Goal: Task Accomplishment & Management: Complete application form

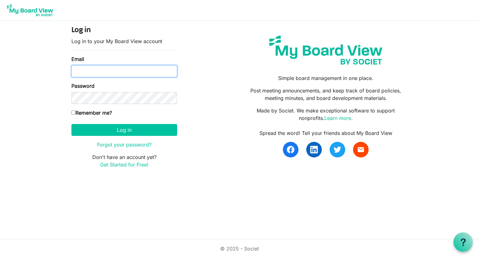
click at [125, 68] on input "Email" at bounding box center [124, 71] width 106 height 12
click at [125, 76] on input "Email" at bounding box center [124, 71] width 106 height 12
click at [135, 164] on link "Get Started for Free!" at bounding box center [124, 164] width 48 height 6
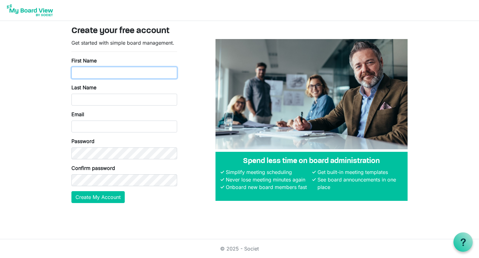
click at [104, 75] on input "First Name" at bounding box center [124, 73] width 106 height 12
type input "Devashish"
click at [107, 90] on div "Last Name" at bounding box center [124, 95] width 106 height 22
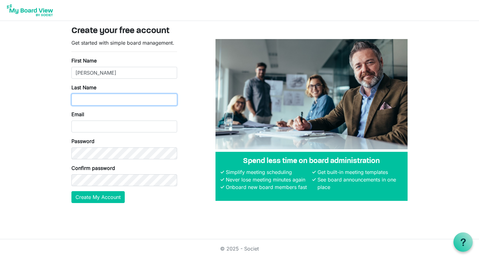
click at [106, 96] on input "Last Name" at bounding box center [124, 100] width 106 height 12
type input "Raj"
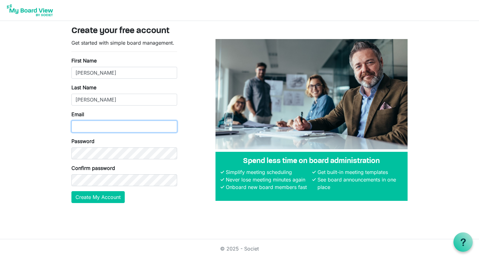
click at [109, 124] on input "Email" at bounding box center [124, 126] width 106 height 12
type input "[EMAIL_ADDRESS][PERSON_NAME][DOMAIN_NAME][PERSON_NAME]"
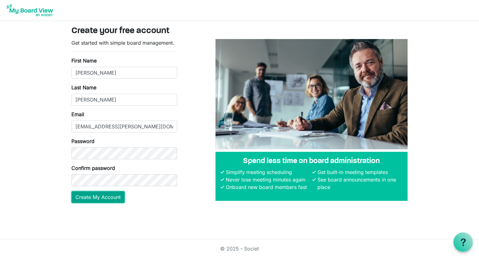
click at [89, 201] on button "Create My Account" at bounding box center [97, 197] width 53 height 12
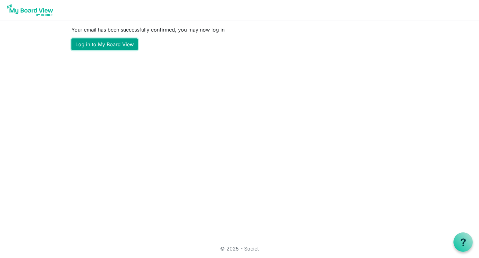
click at [112, 44] on link "Log in to My Board View" at bounding box center [104, 44] width 66 height 12
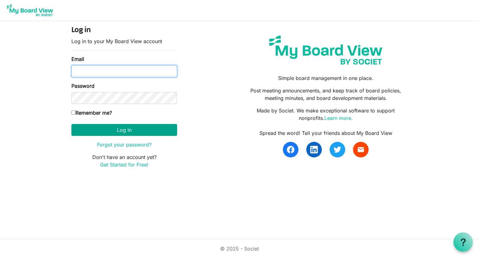
type input "[EMAIL_ADDRESS][PERSON_NAME][DOMAIN_NAME][PERSON_NAME]"
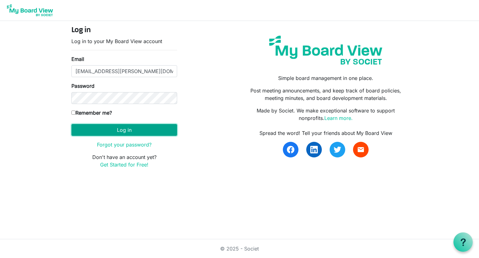
click at [105, 127] on button "Log in" at bounding box center [124, 130] width 106 height 12
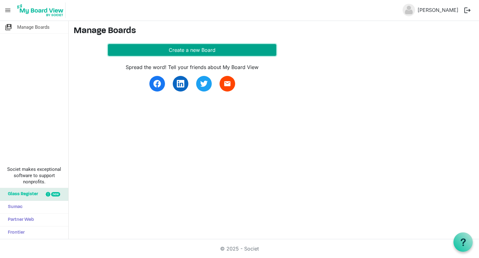
click at [156, 50] on button "Create a new Board" at bounding box center [192, 50] width 168 height 12
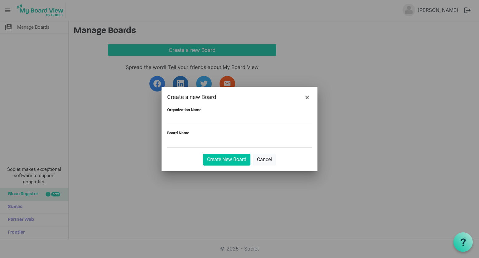
click at [301, 98] on div "Create a new Board" at bounding box center [240, 97] width 156 height 21
click at [310, 98] on button "Close" at bounding box center [306, 96] width 9 height 9
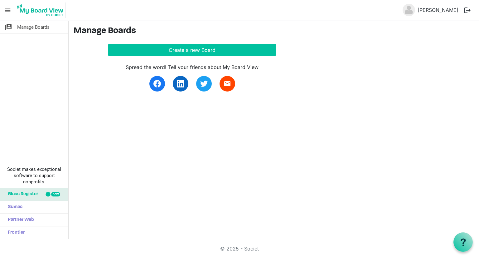
click at [259, 211] on div "switch_account Manage Boards Societ makes exceptional software to support nonpr…" at bounding box center [239, 130] width 479 height 218
